Goal: Register for event/course

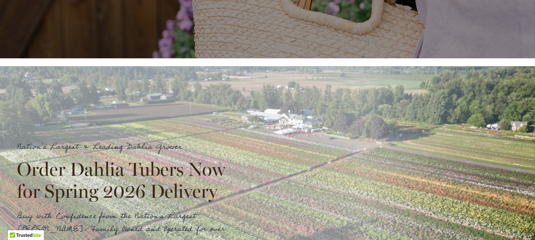
scroll to position [706, 0]
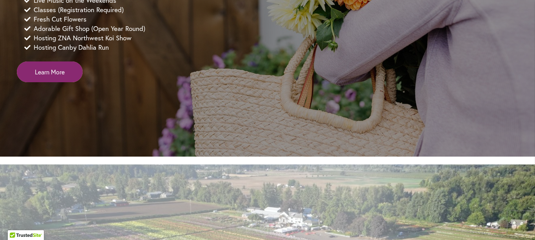
click at [57, 76] on span "Learn More" at bounding box center [50, 71] width 30 height 9
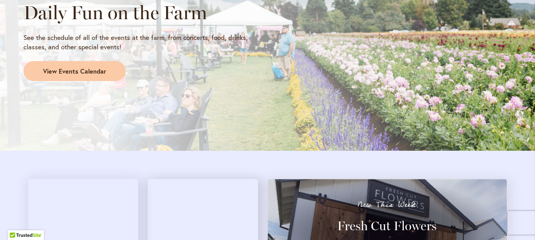
scroll to position [706, 0]
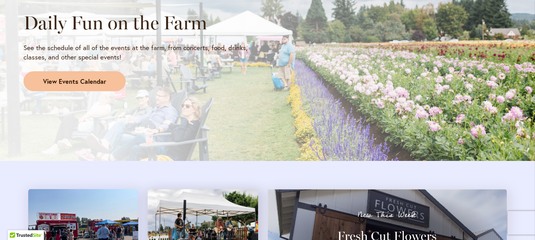
click at [66, 82] on span "View Events Calendar" at bounding box center [74, 81] width 63 height 9
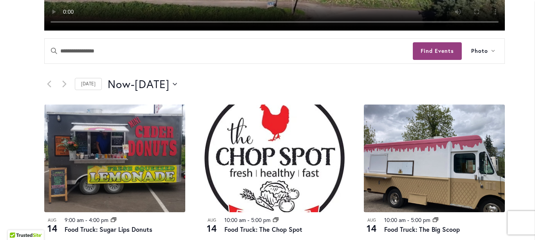
scroll to position [368, 0]
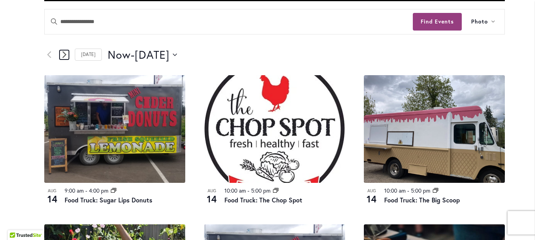
click at [62, 55] on icon "Next Events" at bounding box center [64, 54] width 4 height 7
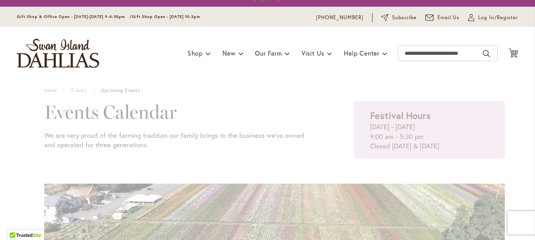
scroll to position [15, 0]
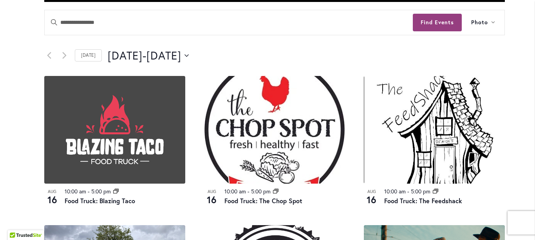
scroll to position [368, 0]
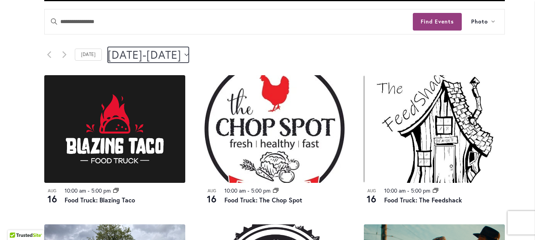
click at [189, 55] on icon "Click to toggle datepicker" at bounding box center [187, 54] width 4 height 2
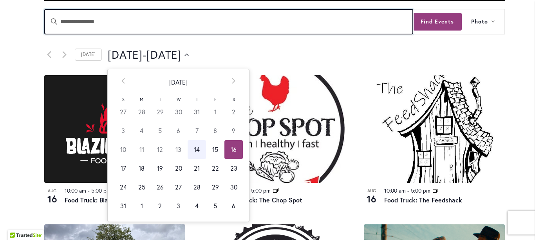
click at [270, 29] on input "Enter Keyword. Search for Events by Keyword." at bounding box center [229, 21] width 368 height 25
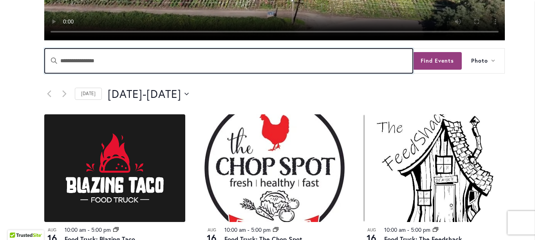
scroll to position [289, 0]
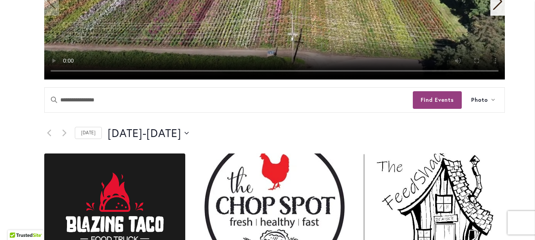
click at [223, 131] on div "8/16/2025 August 16 - 8/17/2025 August 17 Select date. *********" at bounding box center [306, 133] width 397 height 16
click at [189, 132] on icon "Click to toggle datepicker" at bounding box center [187, 133] width 4 height 3
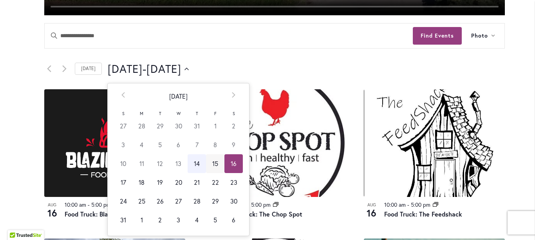
scroll to position [368, 0]
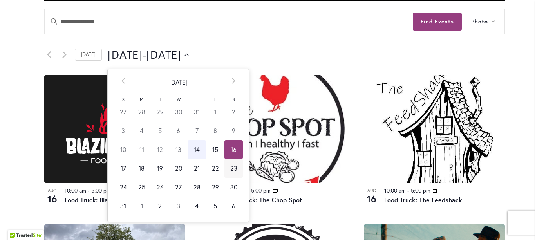
click at [230, 167] on td "23" at bounding box center [234, 168] width 18 height 19
type input "*********"
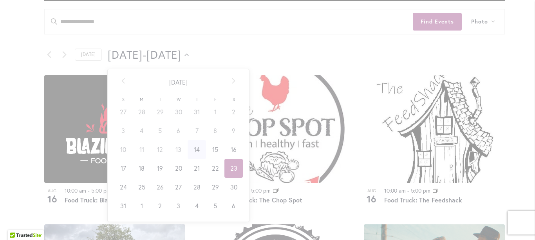
scroll to position [0, 32]
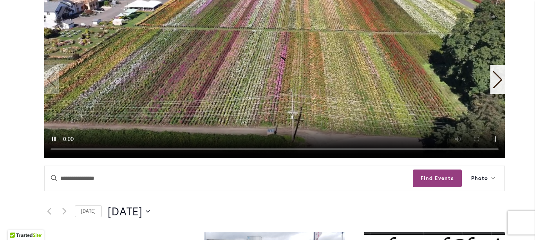
scroll to position [328, 0]
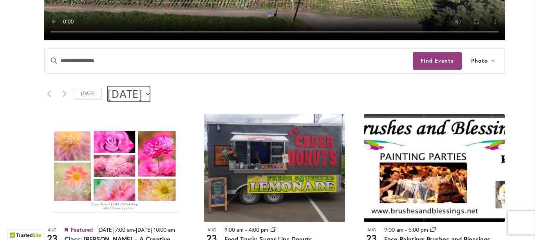
click at [150, 93] on icon "Click to toggle datepicker" at bounding box center [148, 94] width 4 height 3
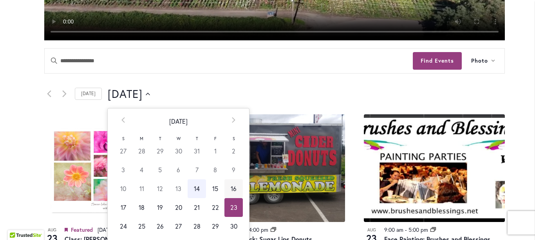
click at [227, 191] on td "16" at bounding box center [234, 189] width 18 height 19
type input "*********"
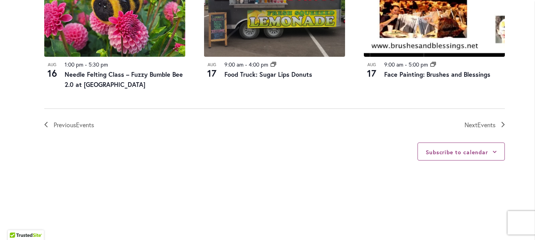
scroll to position [956, 0]
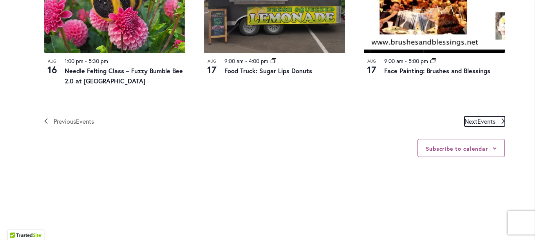
click at [472, 120] on span "Next Events" at bounding box center [480, 121] width 31 height 10
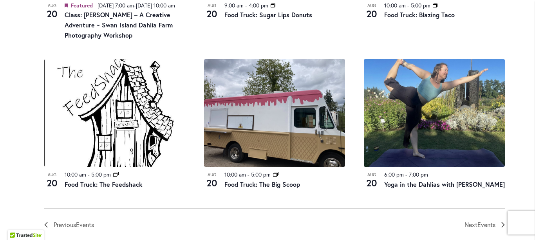
scroll to position [916, 0]
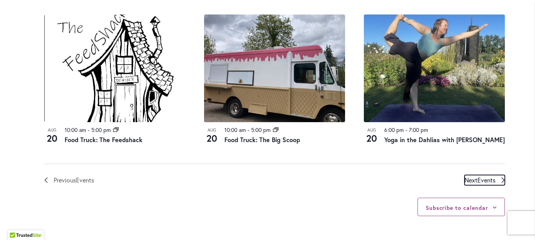
click at [482, 184] on span "Events" at bounding box center [487, 180] width 18 height 8
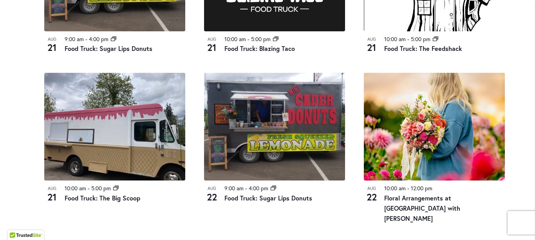
scroll to position [564, 0]
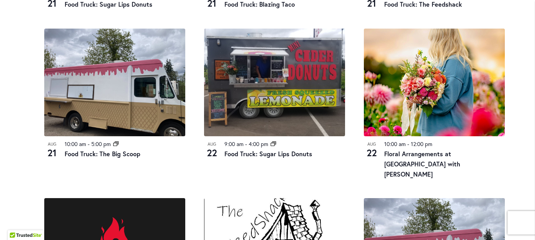
click at [29, 164] on div "12 events found. Home Events Upcoming Events Events Calendar We are very proud …" at bounding box center [275, 78] width 494 height 1092
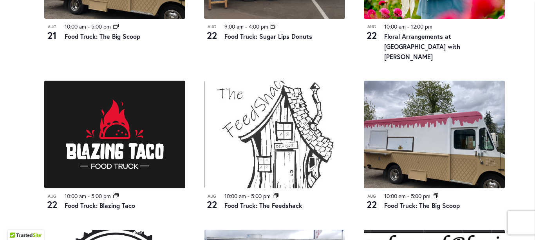
scroll to position [642, 0]
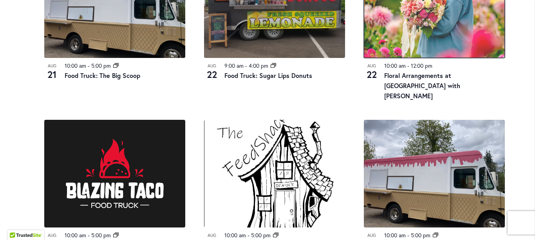
click at [453, 32] on img at bounding box center [434, 4] width 141 height 108
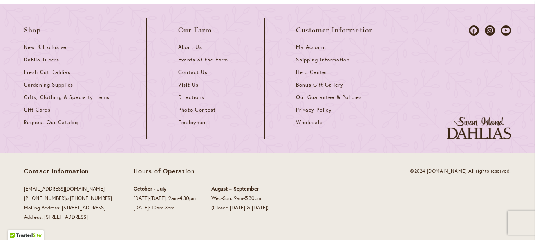
scroll to position [3889, 0]
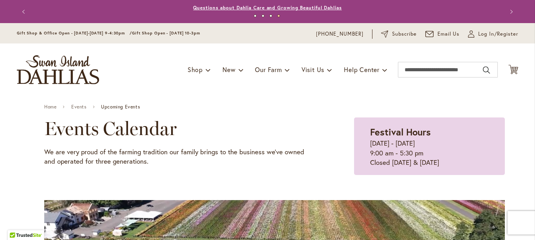
click at [226, 5] on link "Questions about Dahlia Care and Growing Beautiful Dahlias" at bounding box center [267, 8] width 149 height 6
